Goal: Communication & Community: Participate in discussion

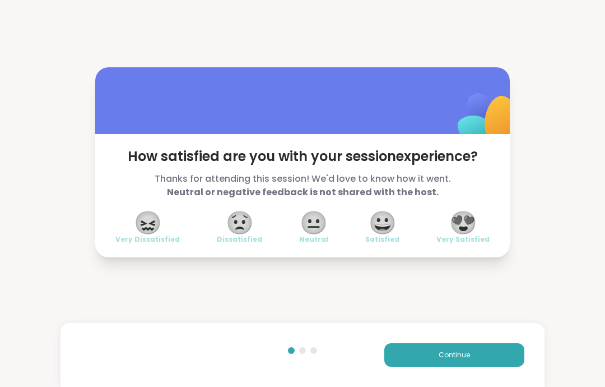
click at [467, 358] on span "Continue" at bounding box center [454, 355] width 31 height 10
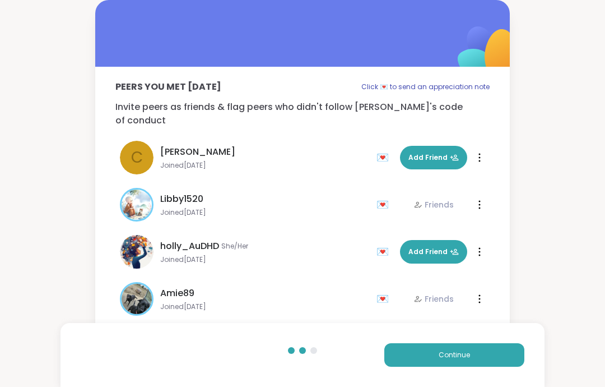
click at [478, 357] on button "Continue" at bounding box center [455, 355] width 140 height 24
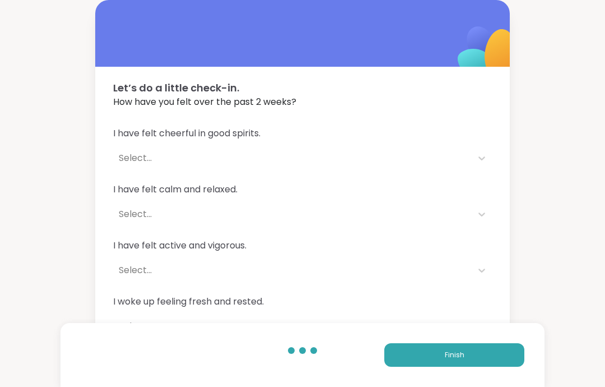
click at [499, 361] on button "Finish" at bounding box center [455, 355] width 140 height 24
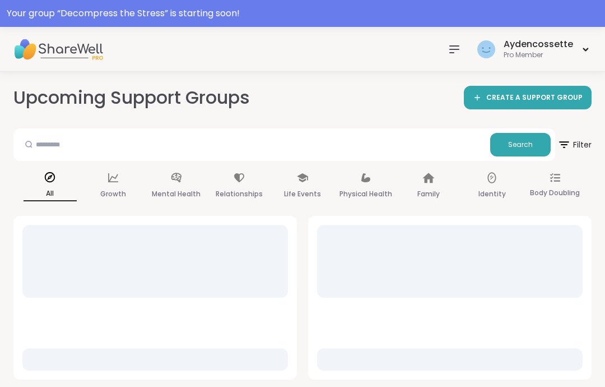
click at [499, 10] on div "Your group “ Decompress the Stress ” is starting soon!" at bounding box center [303, 13] width 592 height 13
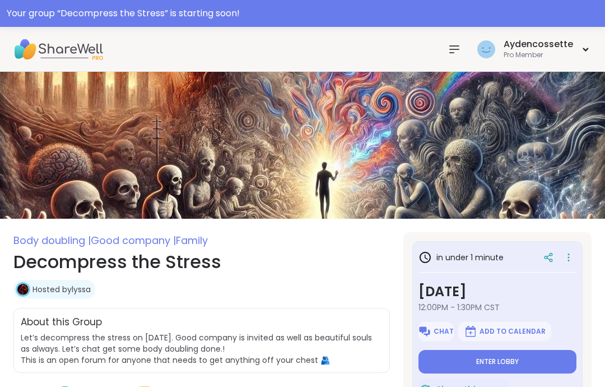
click at [534, 361] on button "Enter lobby" at bounding box center [498, 362] width 158 height 24
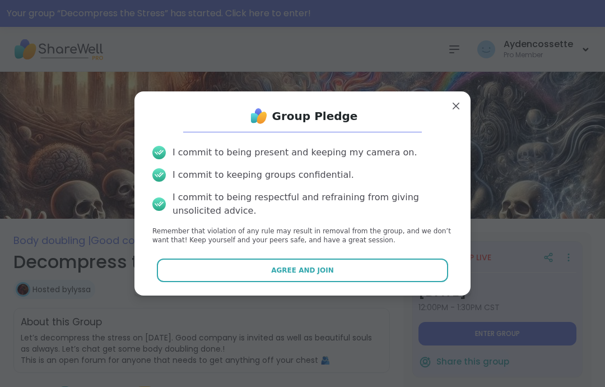
click at [424, 264] on button "Agree and Join" at bounding box center [303, 270] width 292 height 24
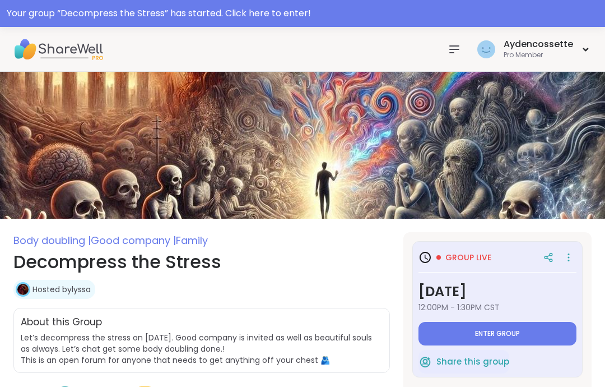
type textarea "*"
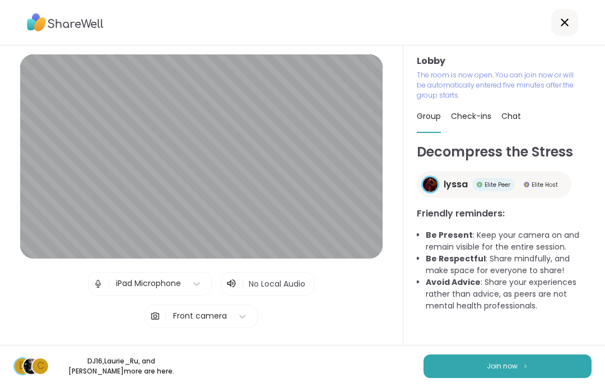
click at [508, 365] on span "Join now" at bounding box center [502, 366] width 31 height 10
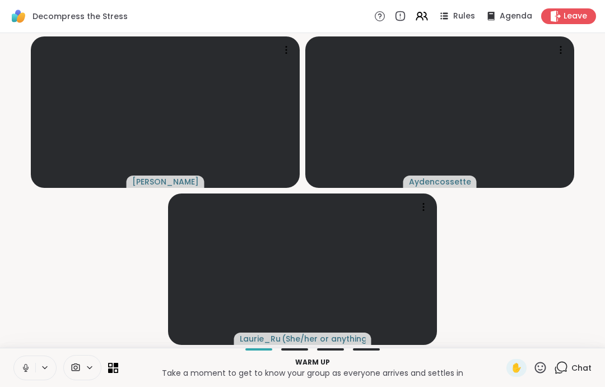
click at [7, 353] on div "Warm up Take a moment to get to know your group as everyone arrives and settles…" at bounding box center [302, 367] width 605 height 39
click at [23, 376] on button at bounding box center [24, 368] width 21 height 24
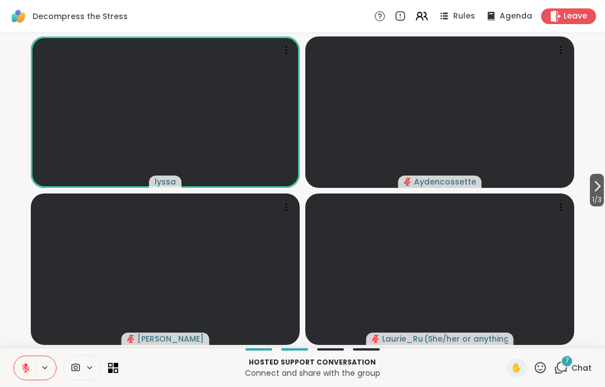
click at [574, 373] on span "Chat" at bounding box center [582, 367] width 20 height 11
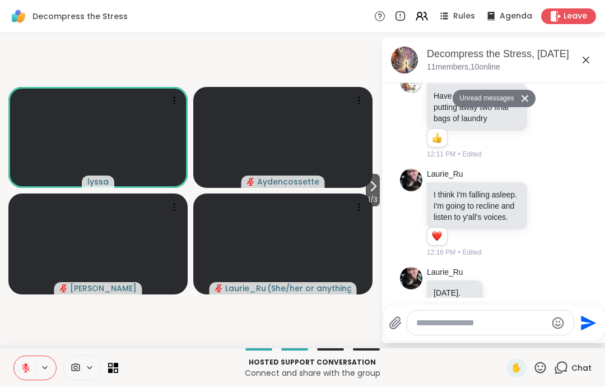
scroll to position [698, 0]
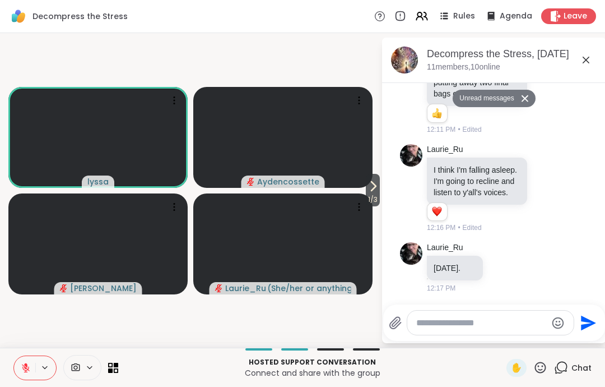
click at [580, 66] on icon at bounding box center [586, 59] width 13 height 13
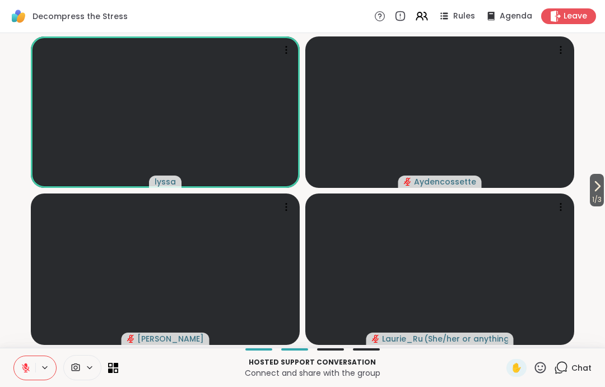
click at [590, 63] on video-player-container "1 / 3 [PERSON_NAME] [PERSON_NAME] ( She/her or anything else )" at bounding box center [303, 190] width 592 height 305
